Goal: Task Accomplishment & Management: Complete application form

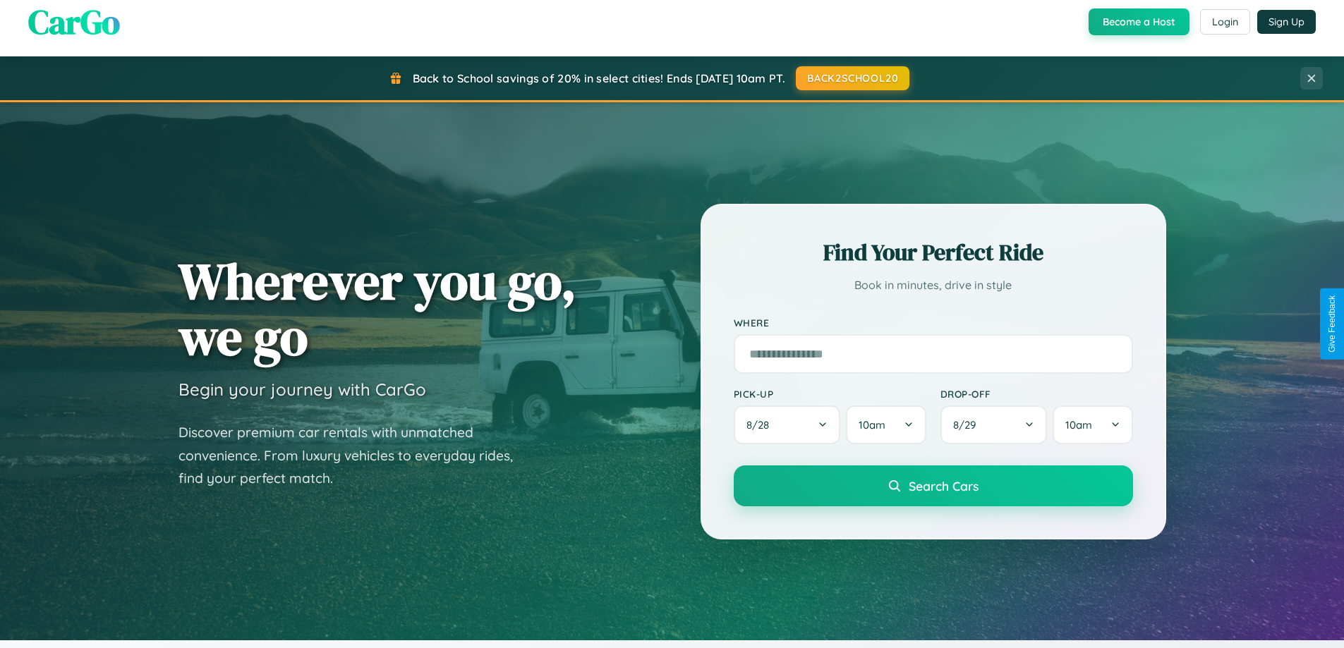
scroll to position [2715, 0]
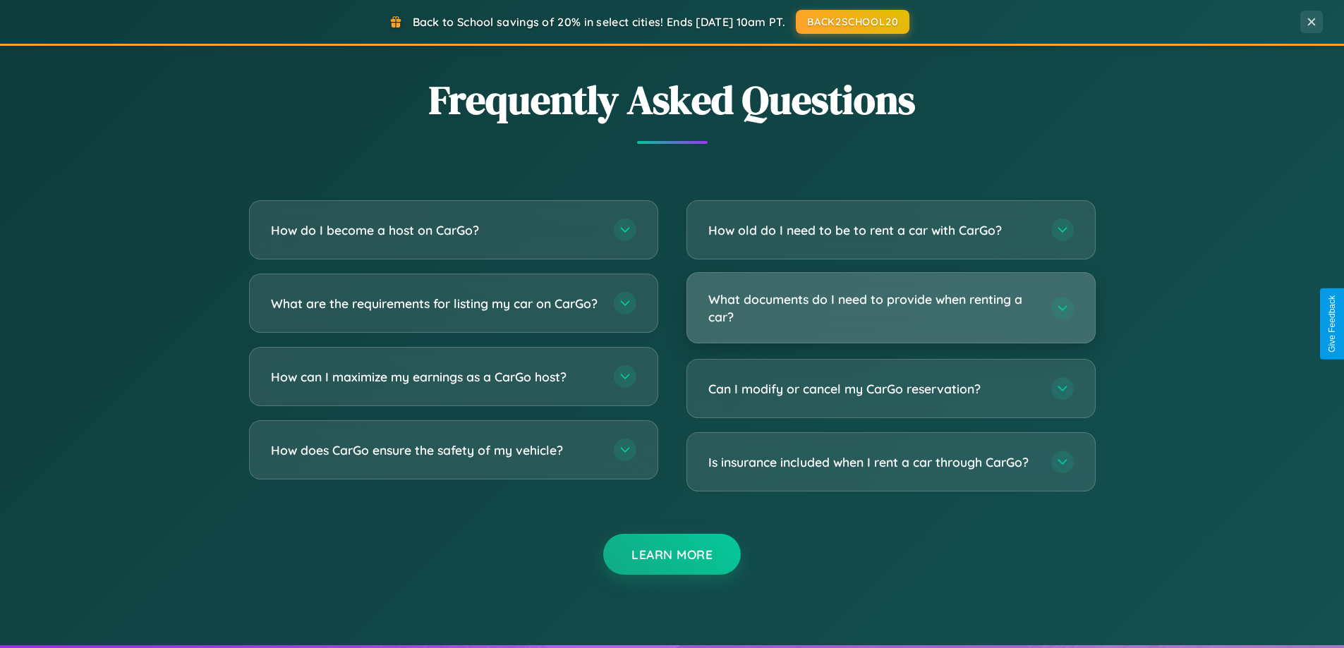
click at [890, 308] on h3 "What documents do I need to provide when renting a car?" at bounding box center [872, 308] width 329 height 35
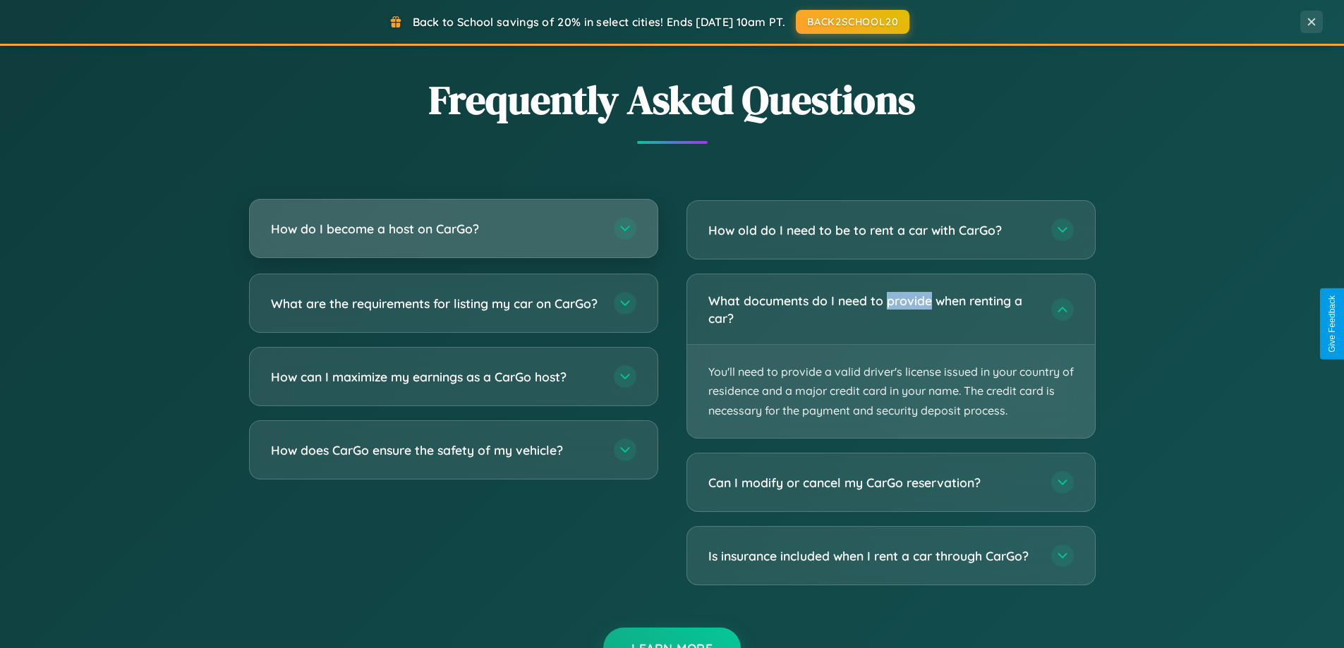
click at [453, 230] on h3 "How do I become a host on CarGo?" at bounding box center [435, 229] width 329 height 18
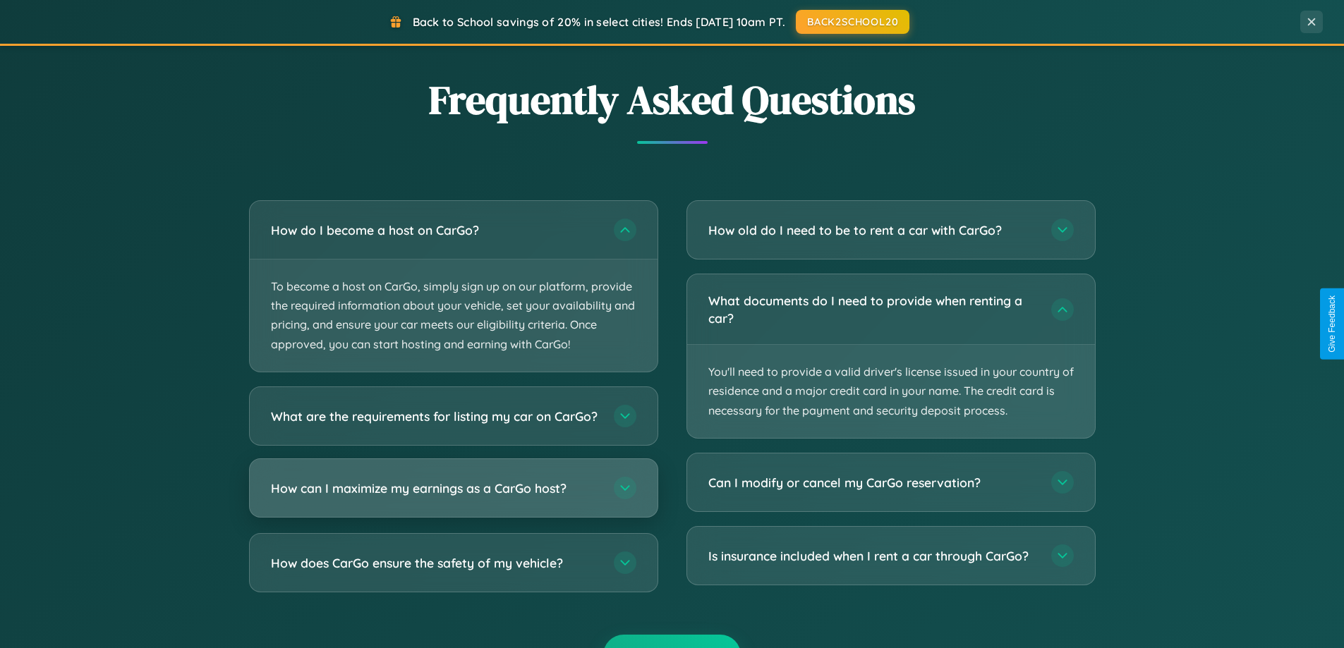
click at [453, 497] on h3 "How can I maximize my earnings as a CarGo host?" at bounding box center [435, 488] width 329 height 18
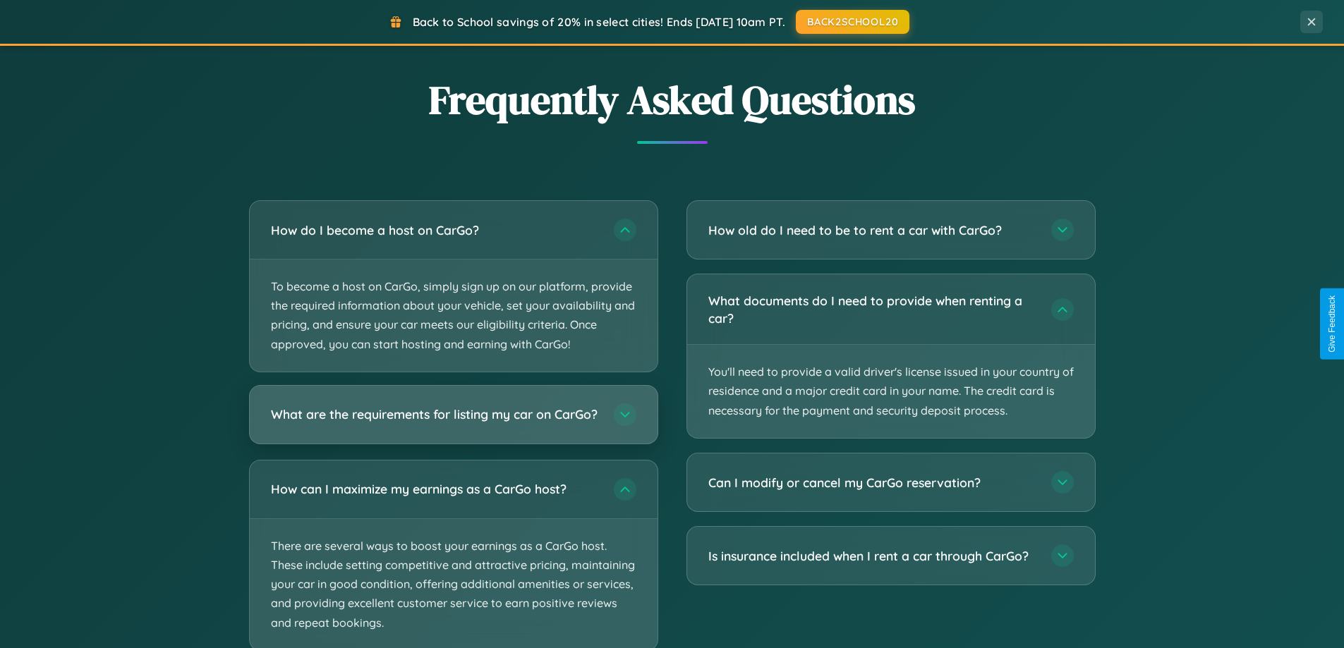
click at [453, 421] on h3 "What are the requirements for listing my car on CarGo?" at bounding box center [435, 415] width 329 height 18
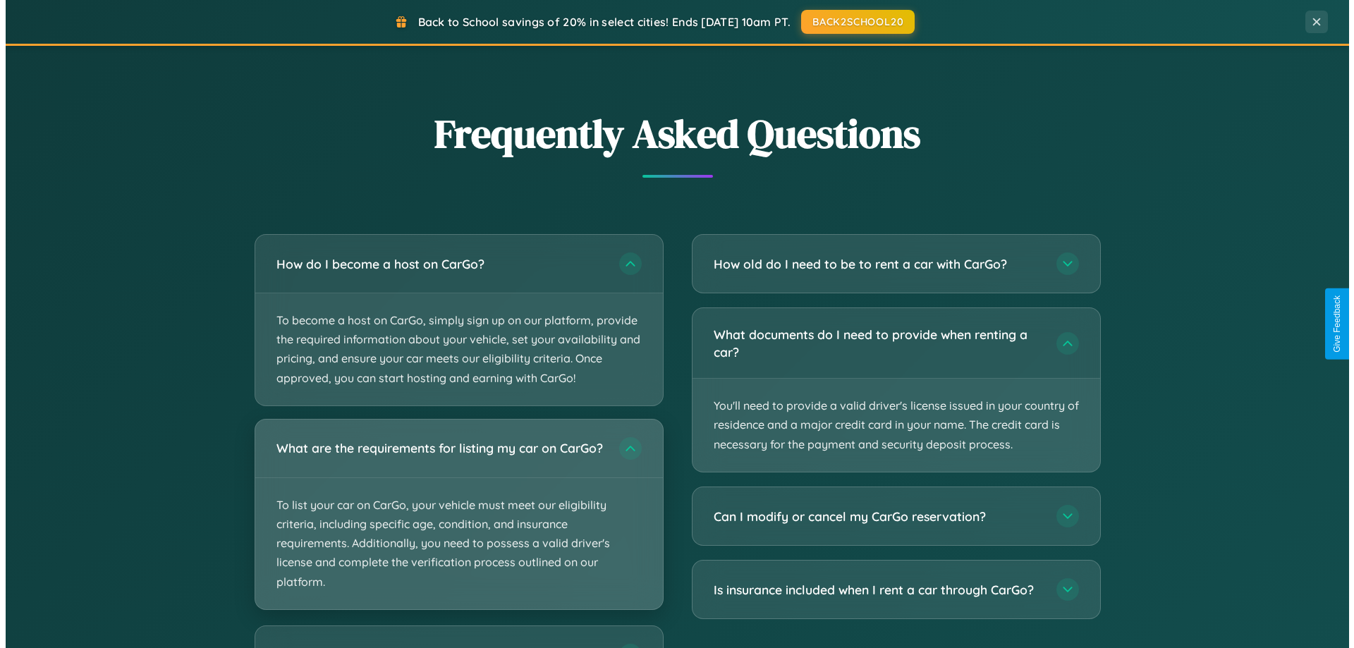
scroll to position [0, 0]
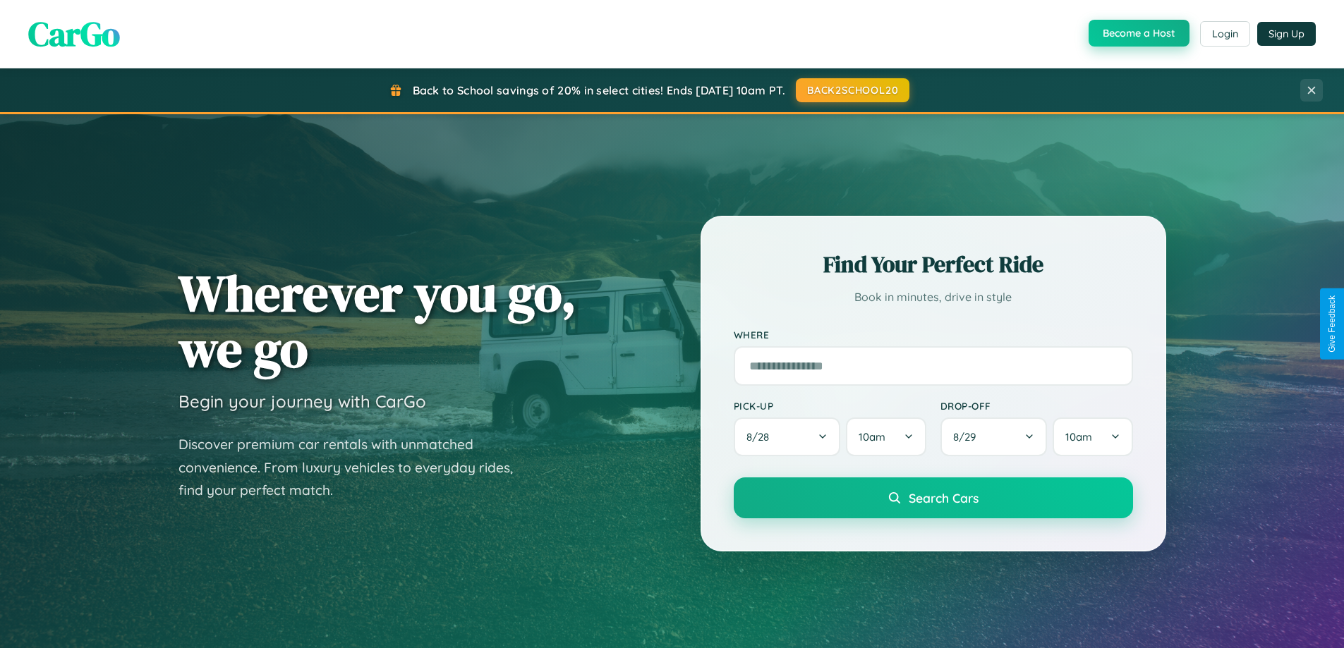
click at [1137, 34] on button "Become a Host" at bounding box center [1139, 33] width 101 height 27
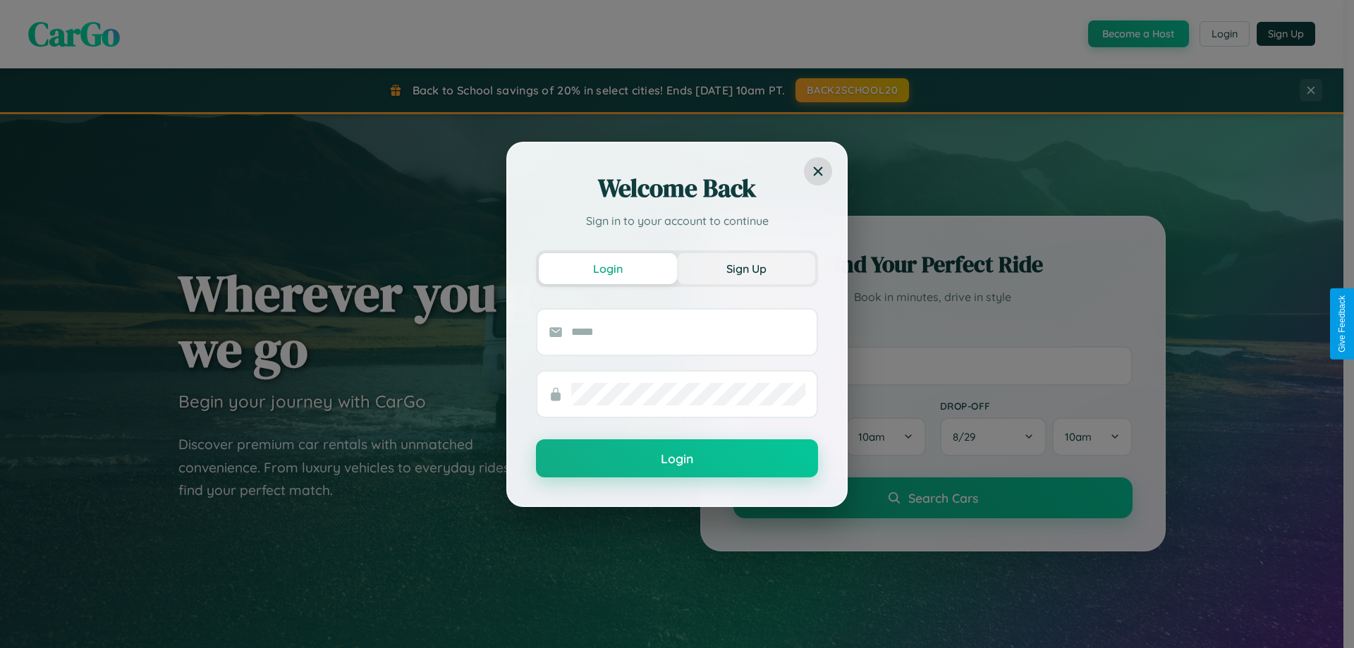
click at [746, 268] on button "Sign Up" at bounding box center [746, 268] width 138 height 31
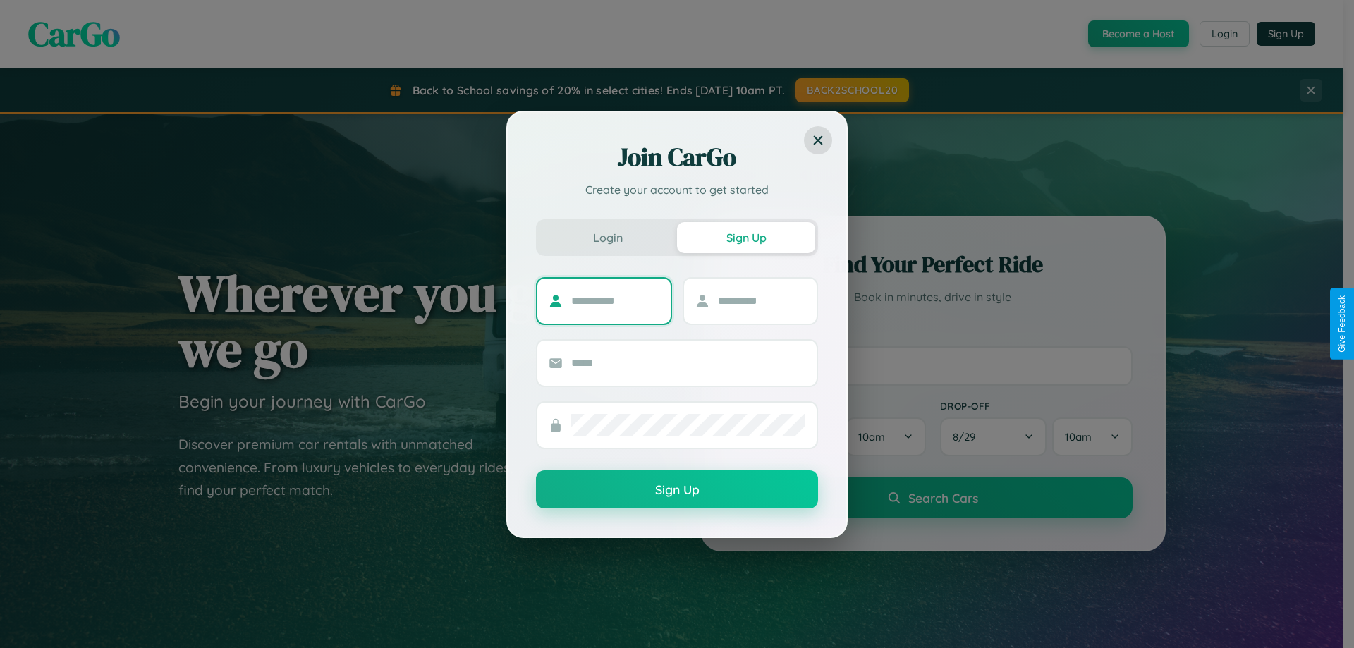
click at [615, 301] on input "text" at bounding box center [615, 301] width 88 height 23
type input "*****"
click at [761, 301] on input "text" at bounding box center [762, 301] width 88 height 23
type input "******"
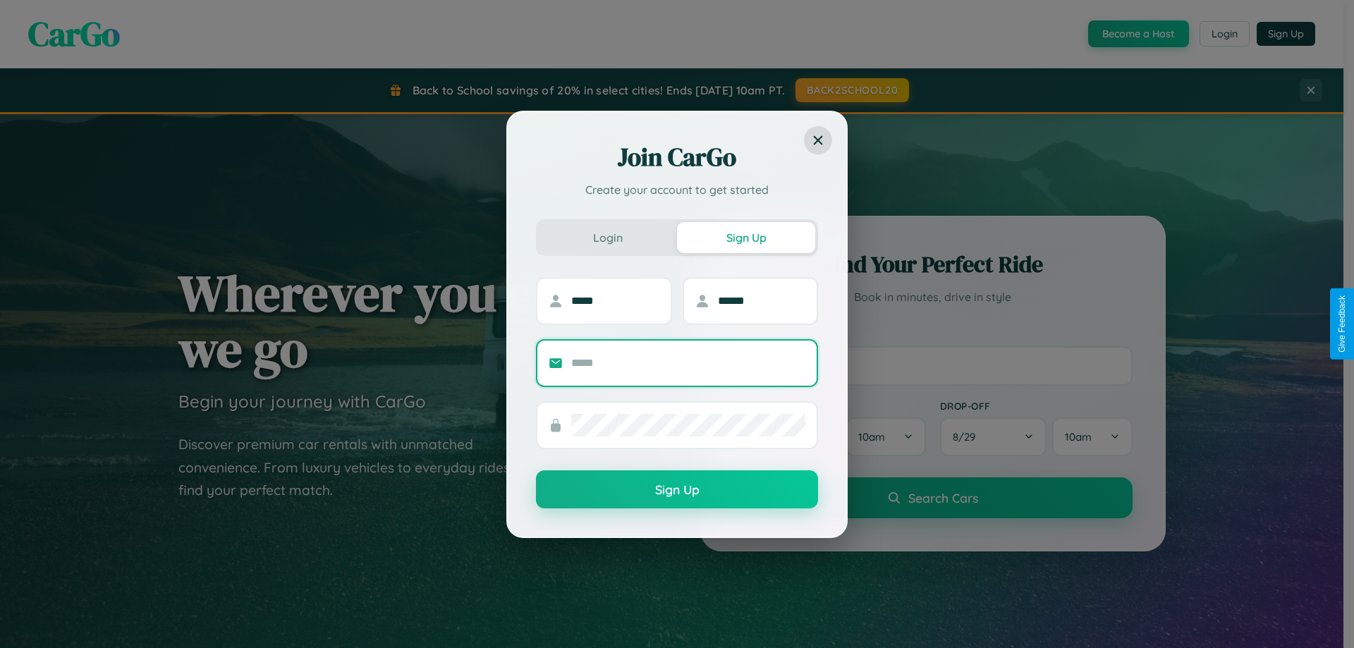
click at [689, 363] on input "text" at bounding box center [688, 363] width 234 height 23
type input "**********"
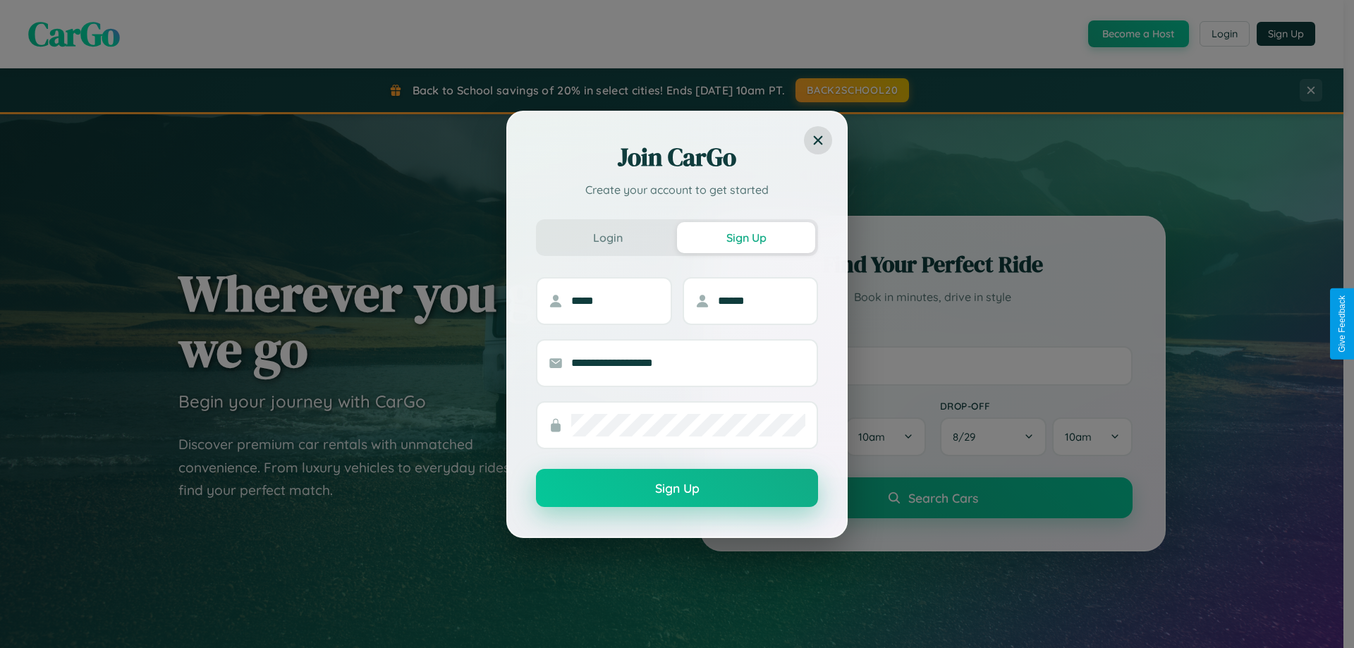
click at [677, 489] on button "Sign Up" at bounding box center [677, 488] width 282 height 38
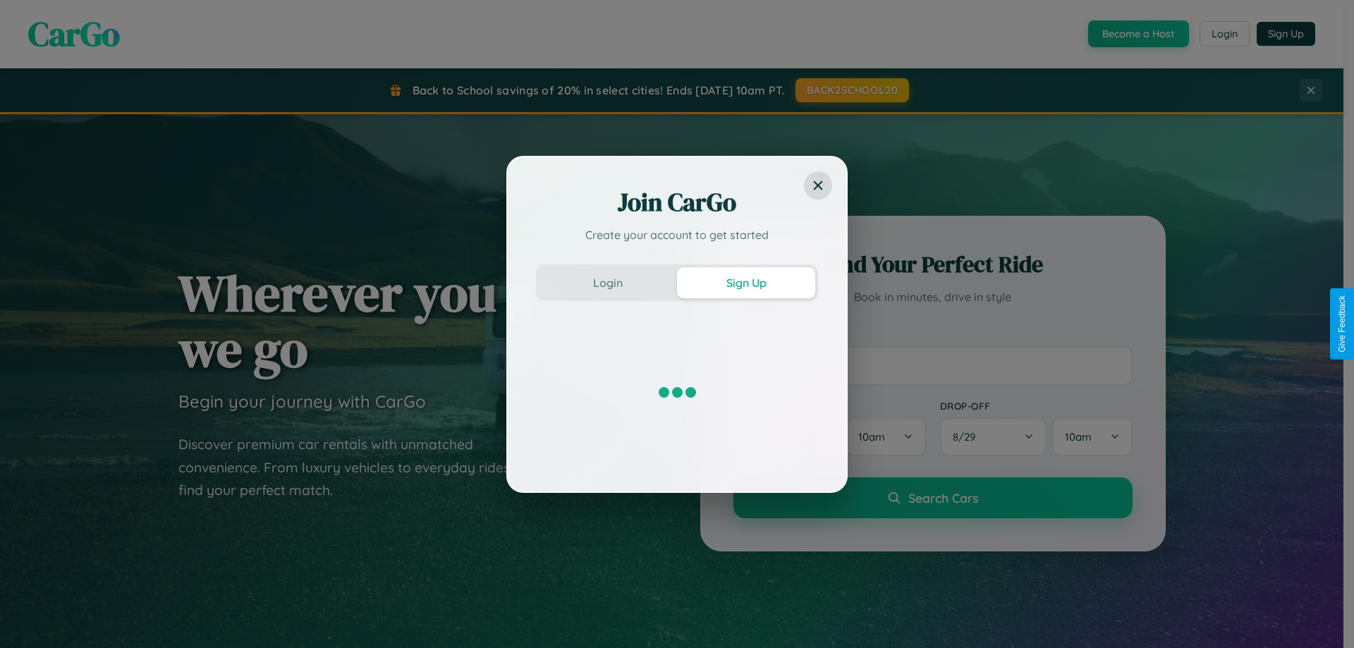
click at [1137, 34] on div "Join CarGo Create your account to get started Login Sign Up" at bounding box center [677, 324] width 1354 height 648
click at [746, 282] on button "Sign Up" at bounding box center [746, 282] width 138 height 31
